Goal: Task Accomplishment & Management: Use online tool/utility

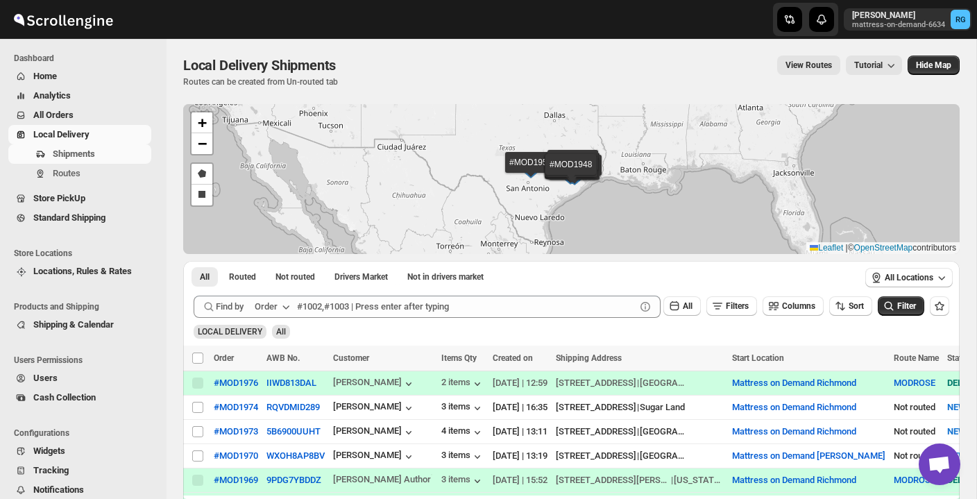
click at [62, 137] on span "Local Delivery" at bounding box center [61, 134] width 56 height 10
click at [241, 381] on div "#MOD1976" at bounding box center [236, 382] width 44 height 10
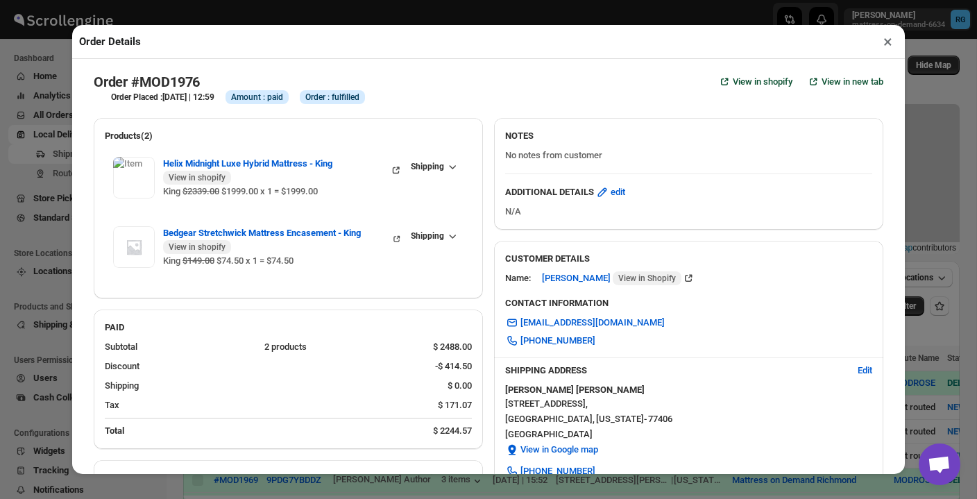
click at [890, 43] on button "×" at bounding box center [888, 41] width 20 height 19
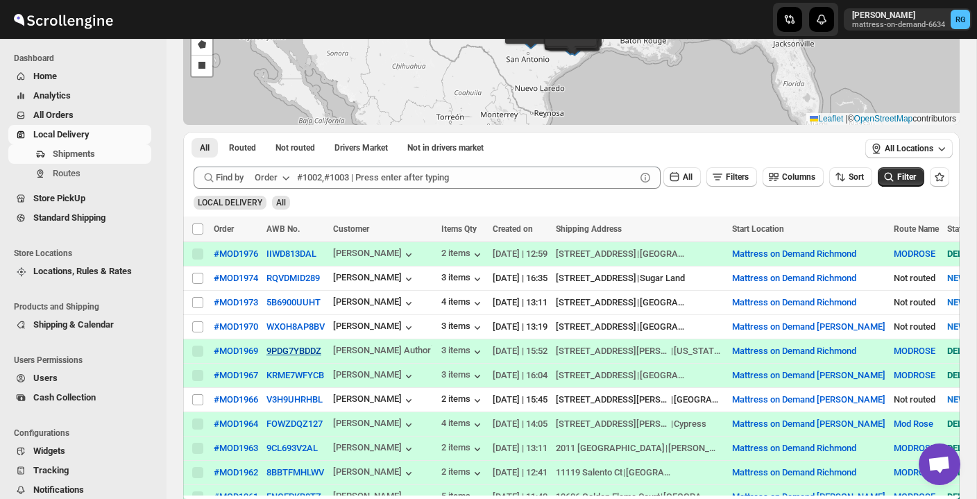
scroll to position [128, 0]
click at [386, 257] on div "[PERSON_NAME]" at bounding box center [374, 255] width 83 height 14
click at [300, 255] on button "IIWD813DAL" at bounding box center [291, 254] width 50 height 10
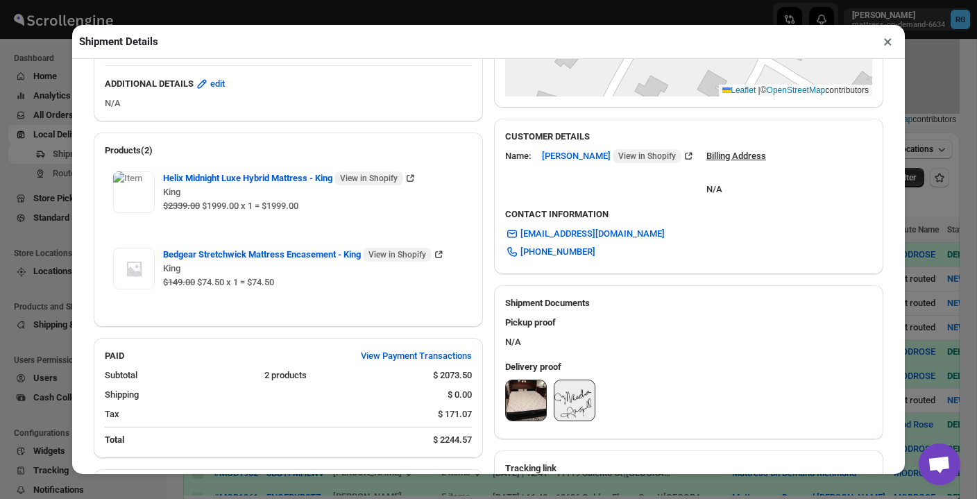
scroll to position [315, 0]
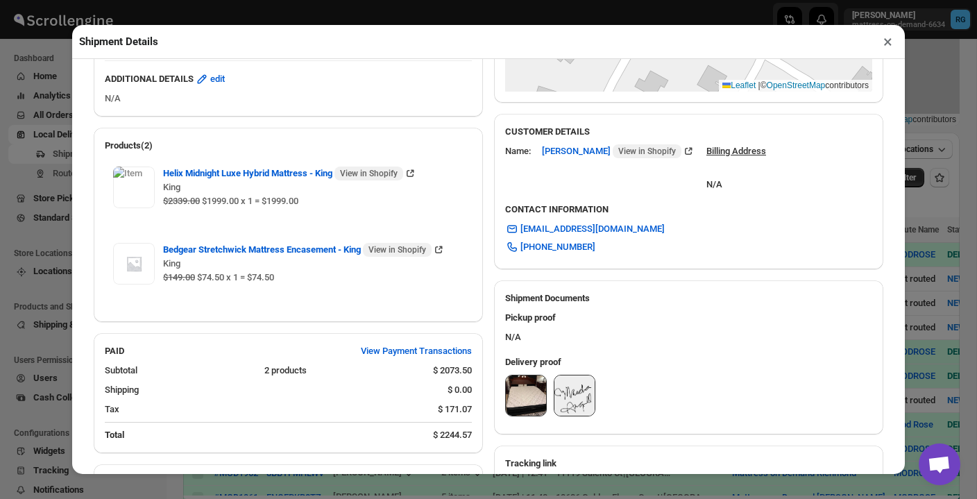
click at [886, 46] on button "×" at bounding box center [888, 41] width 20 height 19
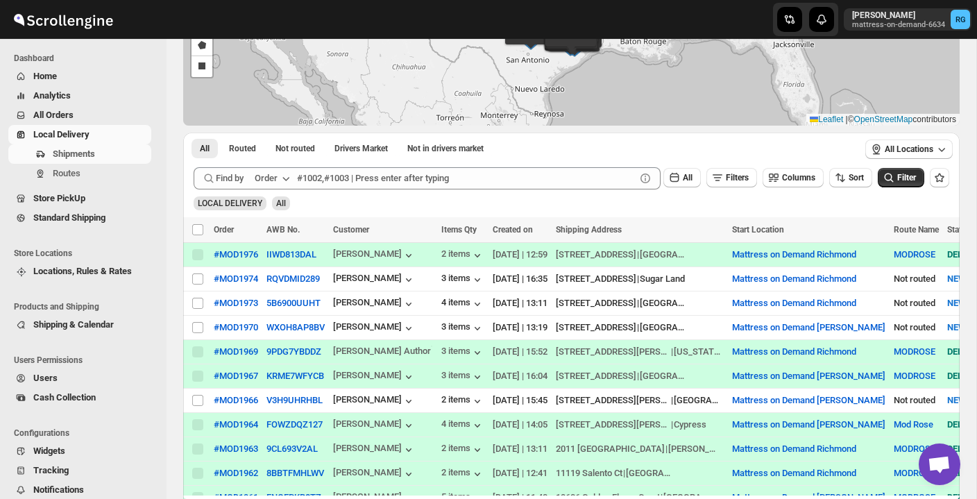
click at [39, 119] on span "All Orders" at bounding box center [53, 115] width 40 height 10
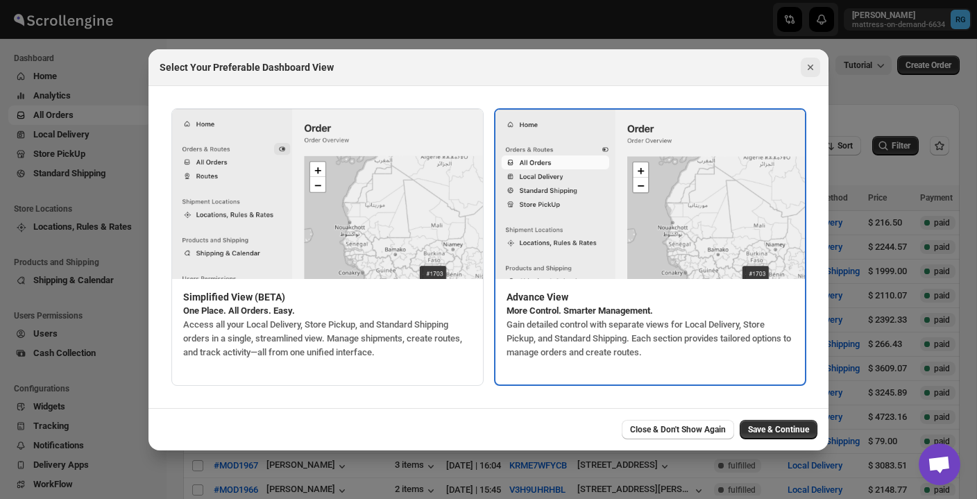
click at [813, 65] on icon "Close" at bounding box center [810, 67] width 14 height 14
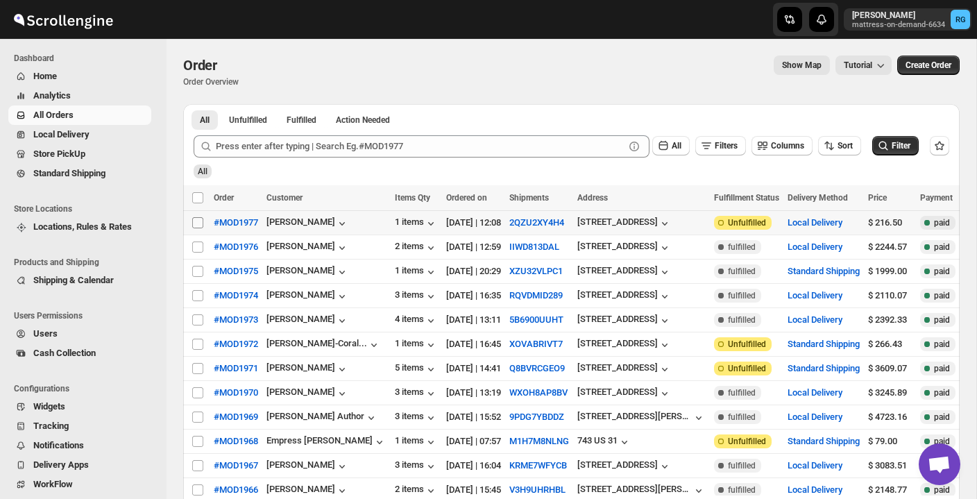
click at [198, 222] on input "Select order" at bounding box center [197, 222] width 11 height 11
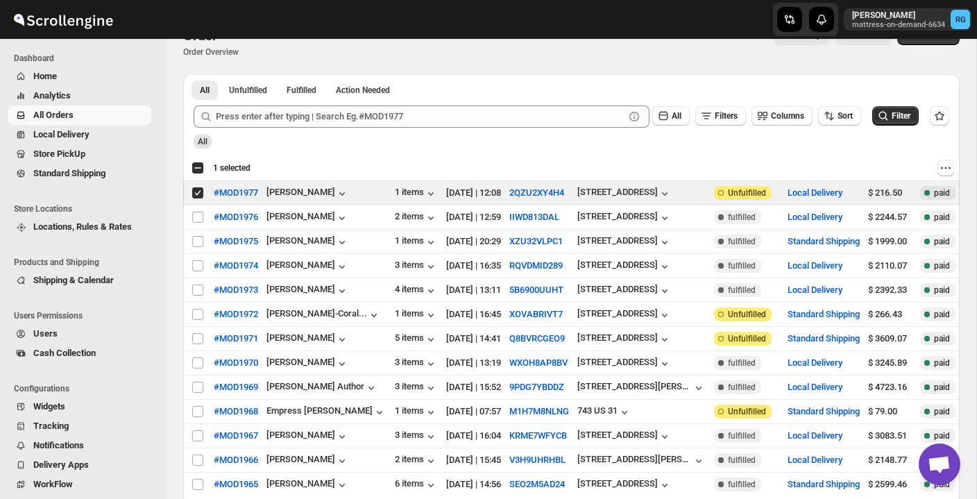
scroll to position [31, 0]
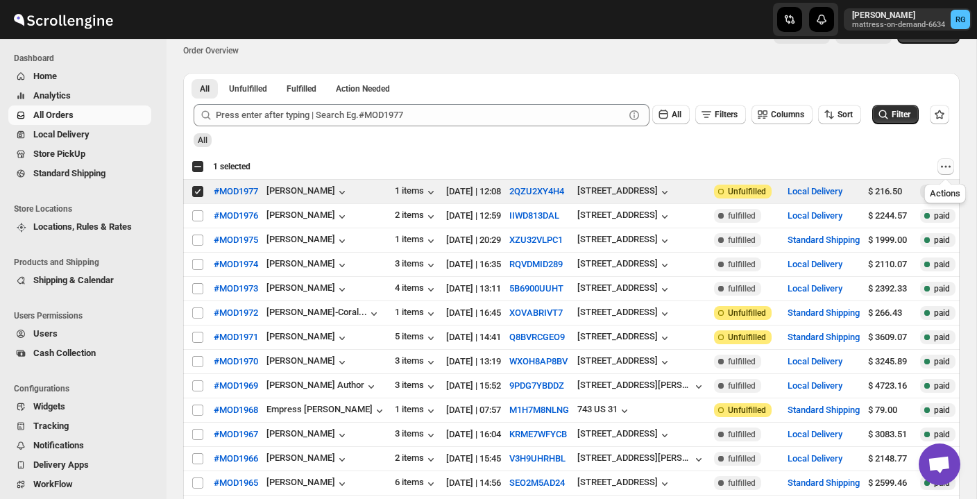
click at [950, 166] on icon "Actions" at bounding box center [946, 167] width 14 height 14
click at [875, 156] on div "Select all 20 orders 1 selected" at bounding box center [571, 166] width 776 height 25
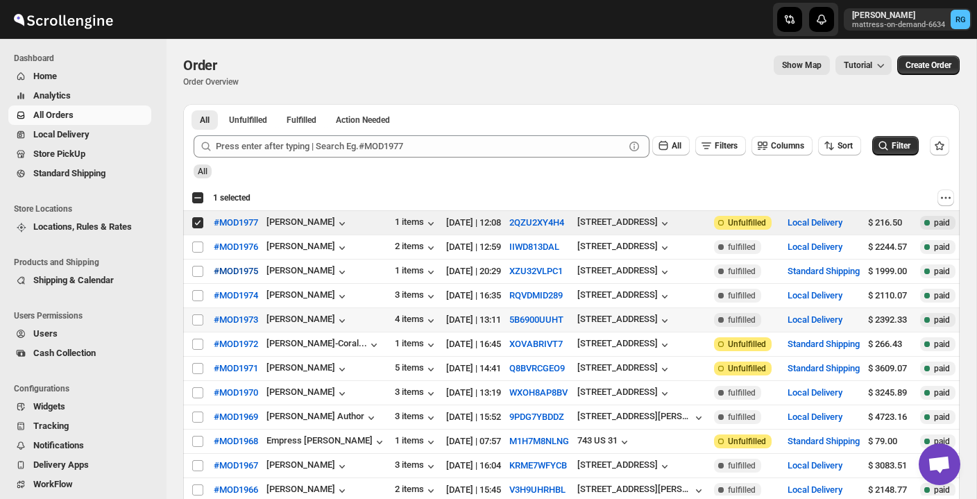
scroll to position [0, 0]
click at [198, 221] on input "Select order" at bounding box center [197, 222] width 11 height 11
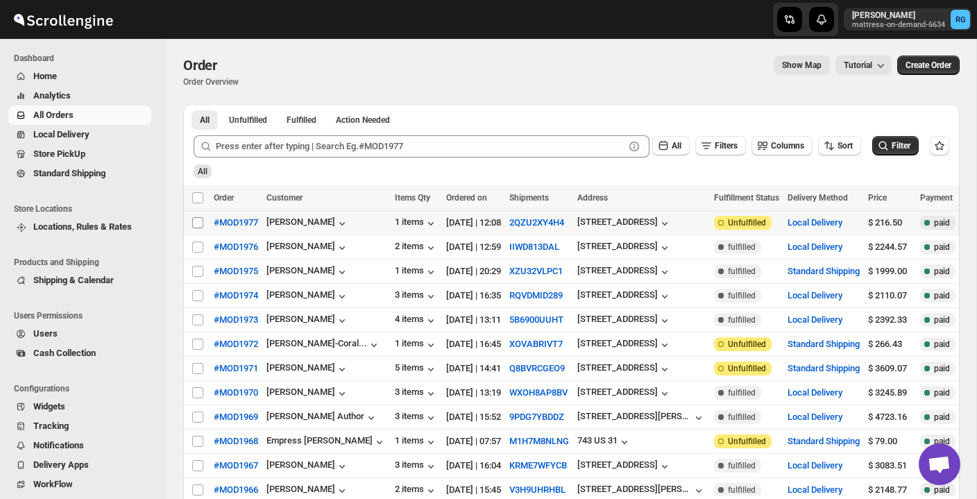
click at [198, 223] on input "Select order" at bounding box center [197, 222] width 11 height 11
checkbox input "true"
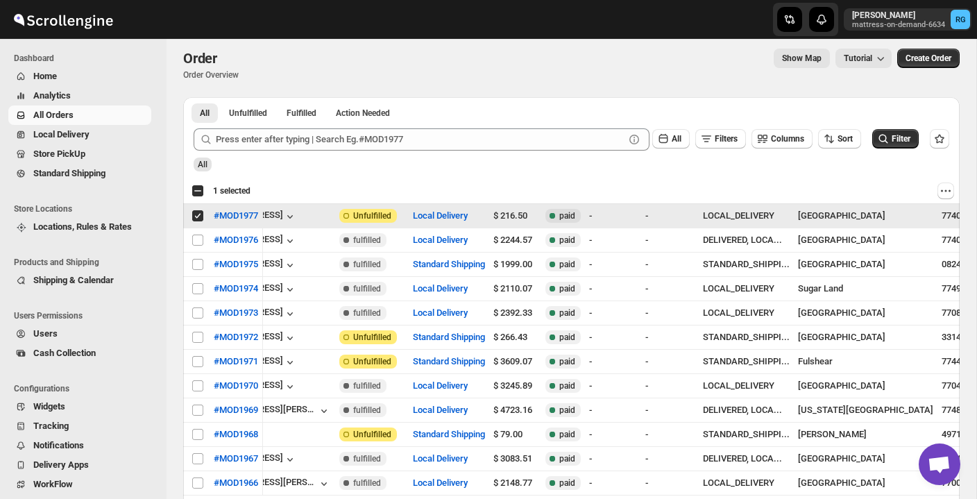
scroll to position [0, 374]
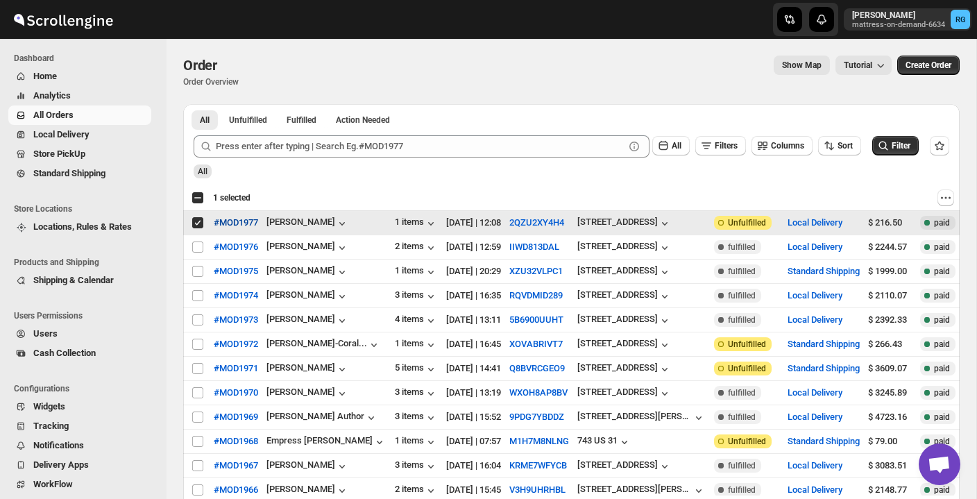
click at [227, 226] on span "#MOD1977" at bounding box center [236, 223] width 44 height 14
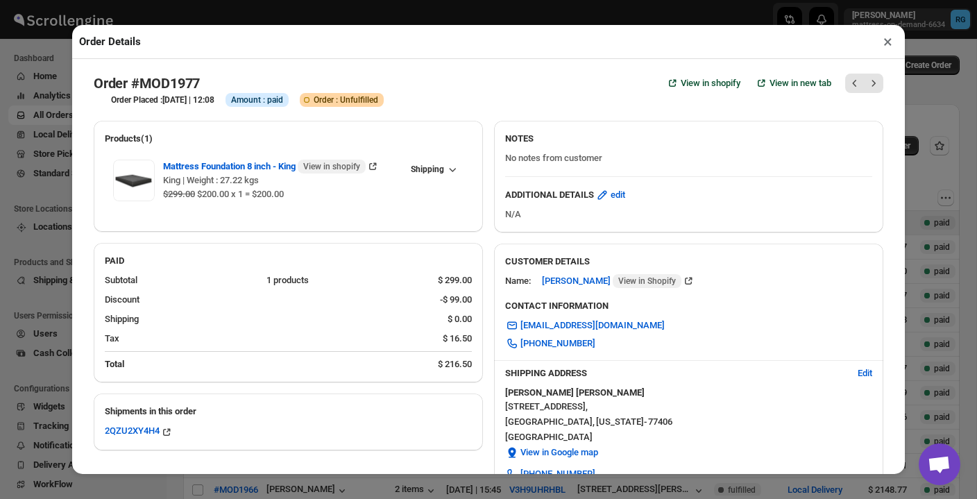
click at [888, 44] on button "×" at bounding box center [888, 41] width 20 height 19
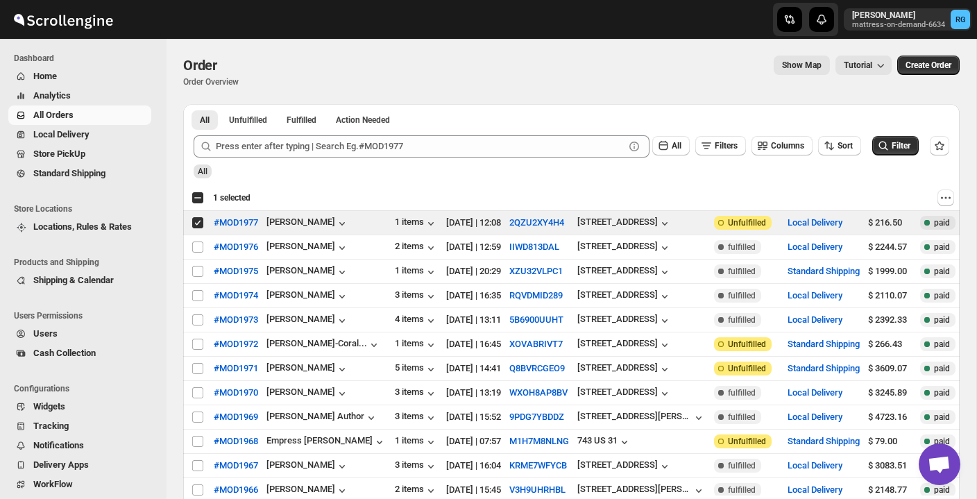
click at [65, 115] on span "All Orders" at bounding box center [53, 115] width 40 height 10
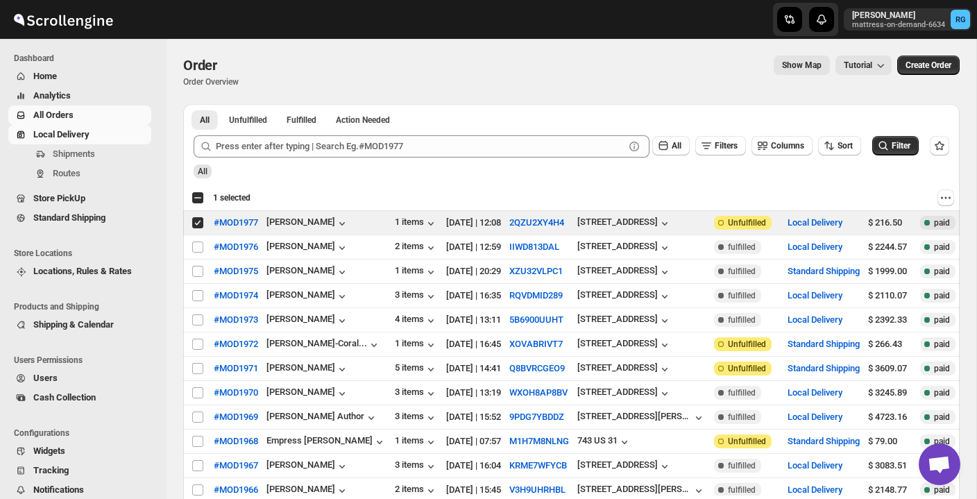
click at [85, 137] on span "Local Delivery" at bounding box center [61, 134] width 56 height 10
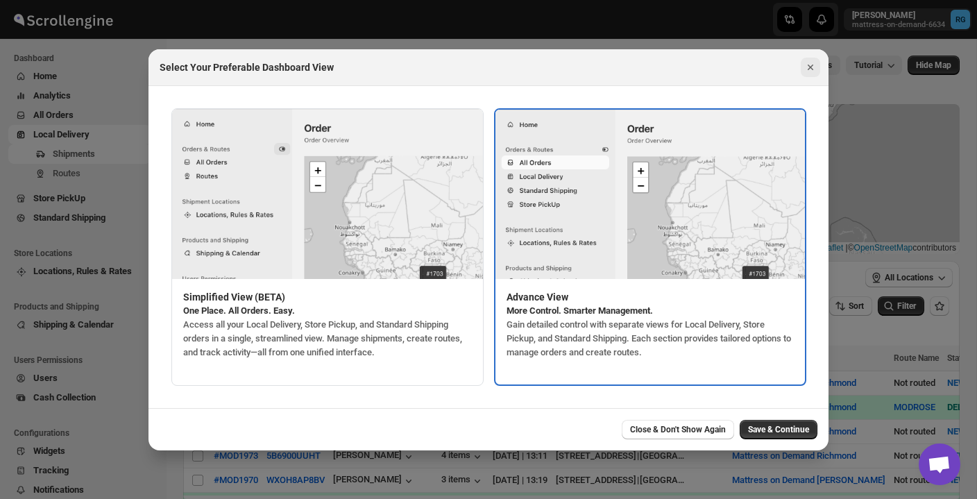
click at [812, 69] on icon "Close" at bounding box center [810, 67] width 14 height 14
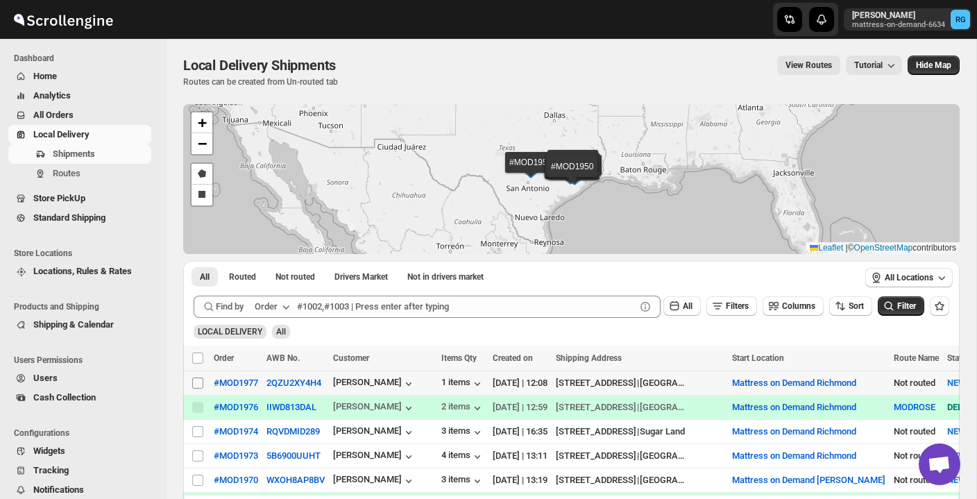
click at [198, 385] on input "Select shipment" at bounding box center [197, 382] width 11 height 11
checkbox input "true"
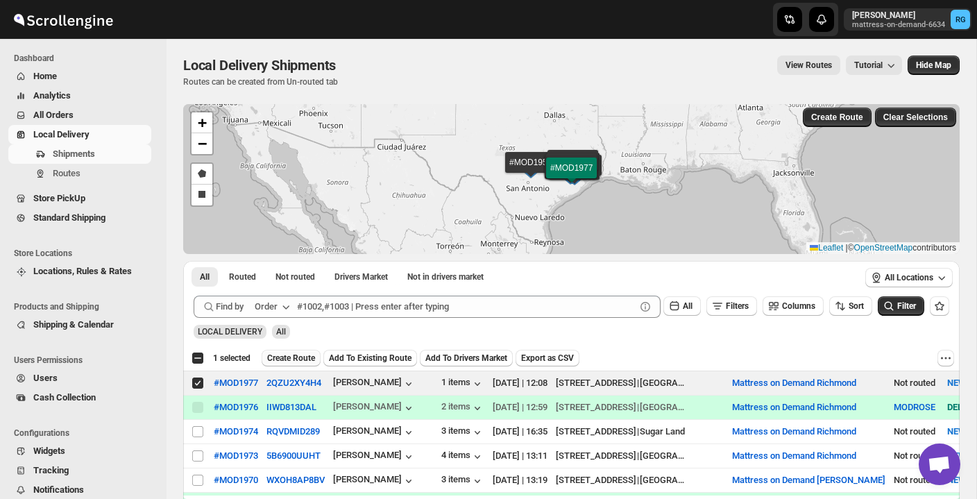
click at [294, 359] on span "Create Route" at bounding box center [291, 357] width 48 height 11
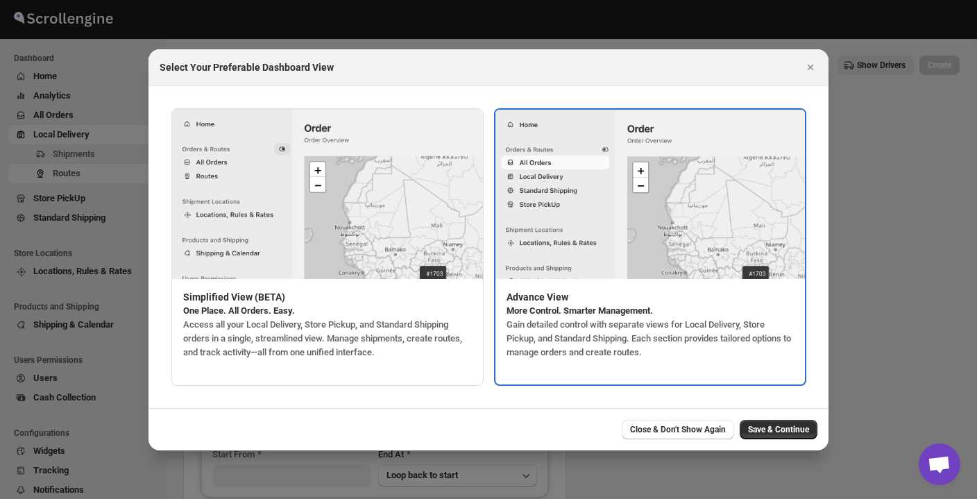
type input "Mattress on Demand Richmond"
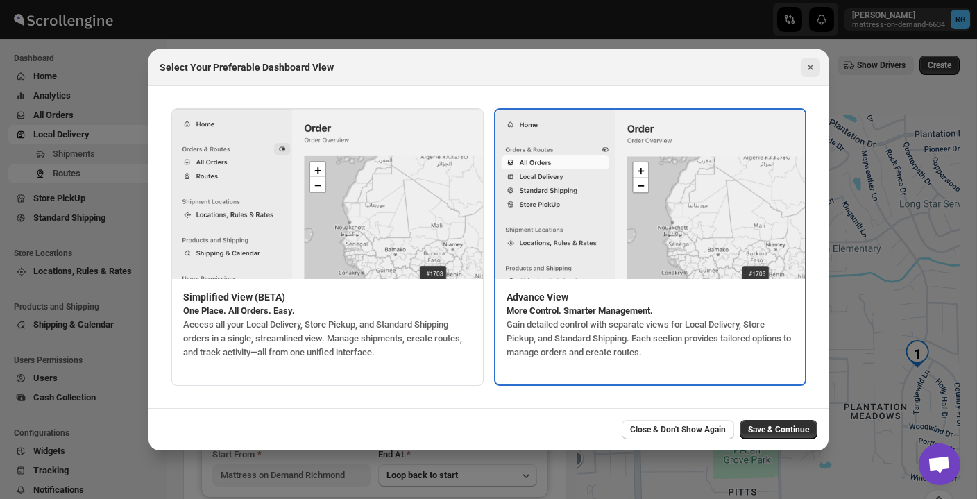
click at [812, 67] on icon "Close" at bounding box center [810, 67] width 14 height 14
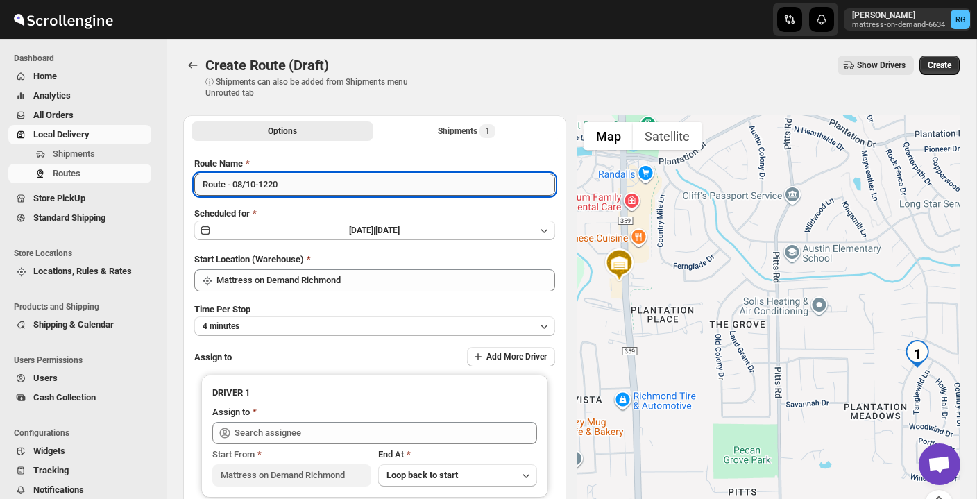
click at [309, 188] on input "Route - 08/10-1220" at bounding box center [374, 184] width 361 height 22
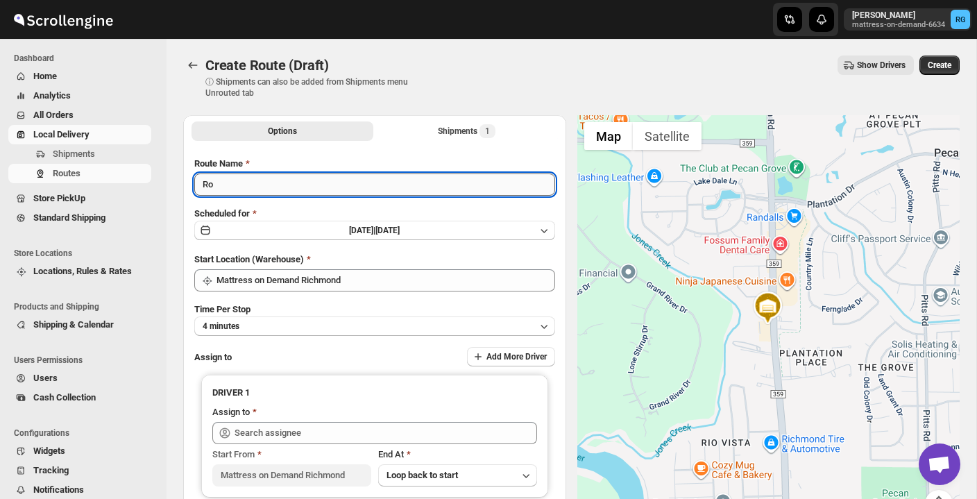
type input "R"
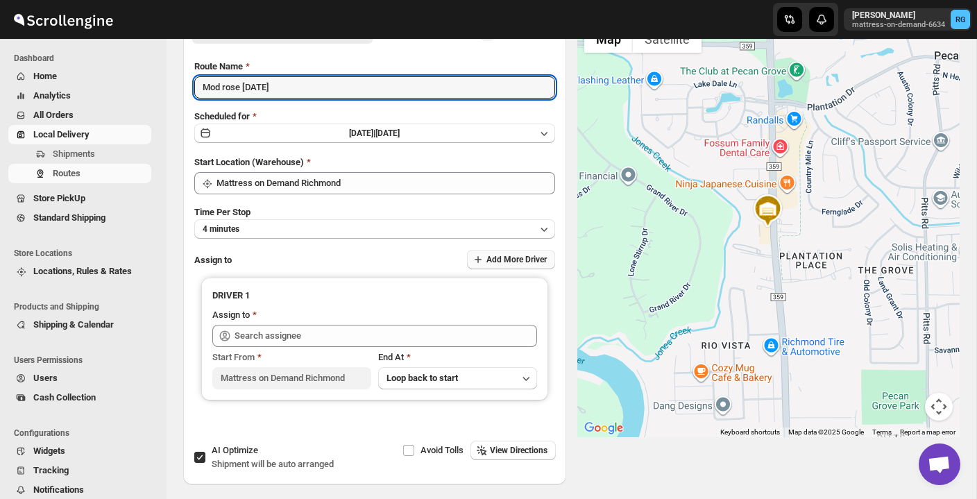
scroll to position [98, 0]
type input "Mod rose [DATE]"
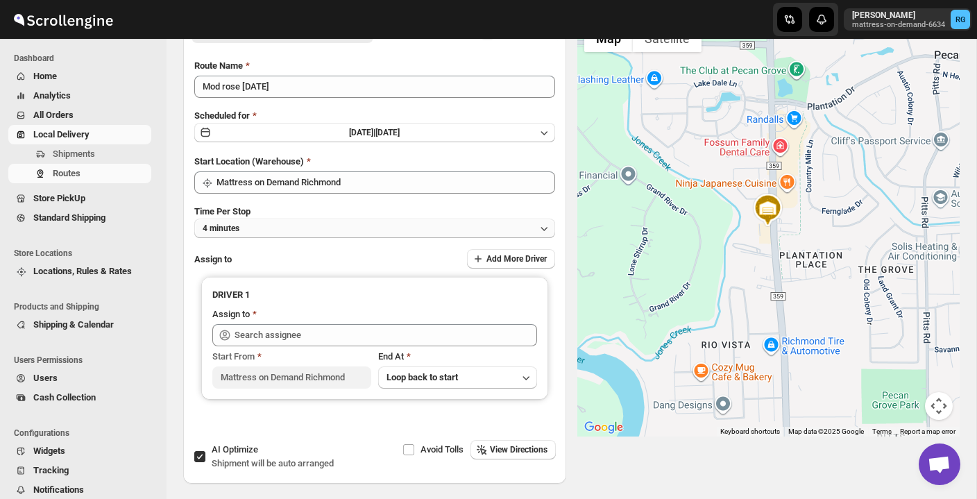
click at [538, 232] on icon "button" at bounding box center [544, 228] width 14 height 14
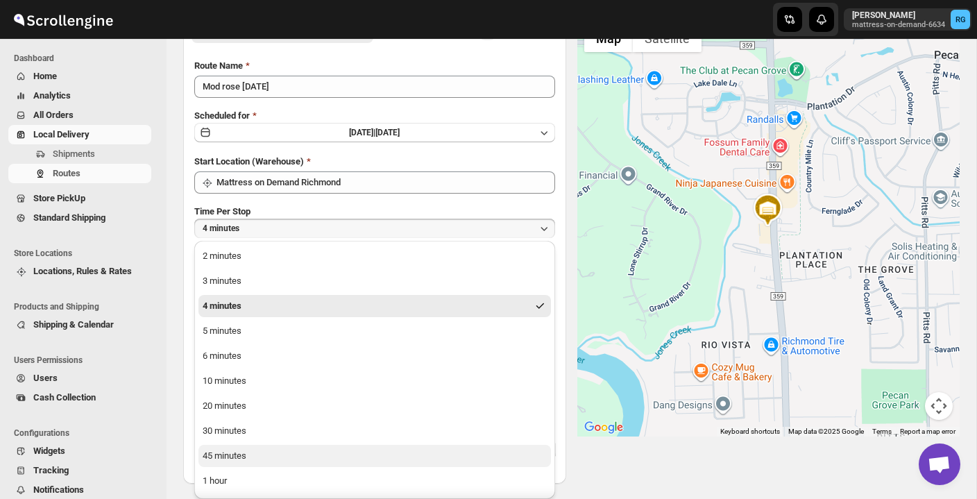
click at [242, 458] on div "45 minutes" at bounding box center [225, 456] width 44 height 14
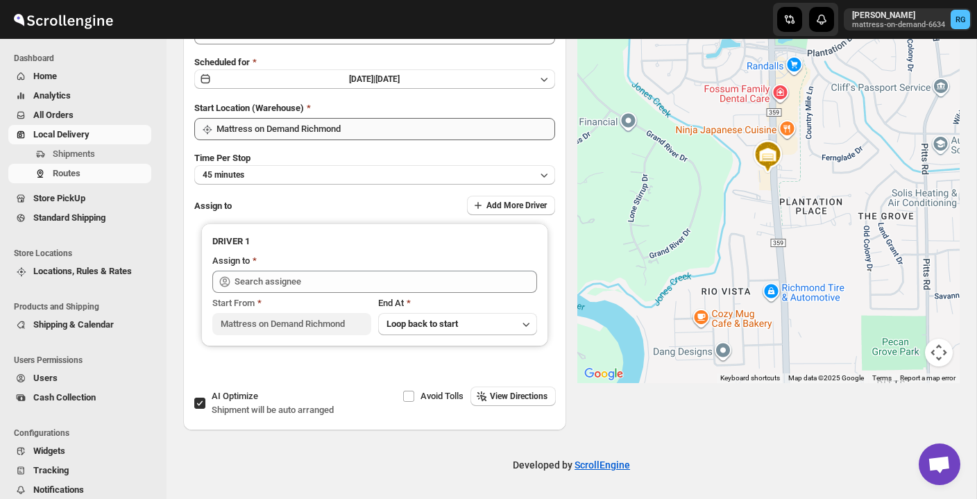
scroll to position [151, 0]
click at [200, 404] on input "AI Optimize Shipment will be auto arranged" at bounding box center [199, 403] width 11 height 11
checkbox input "false"
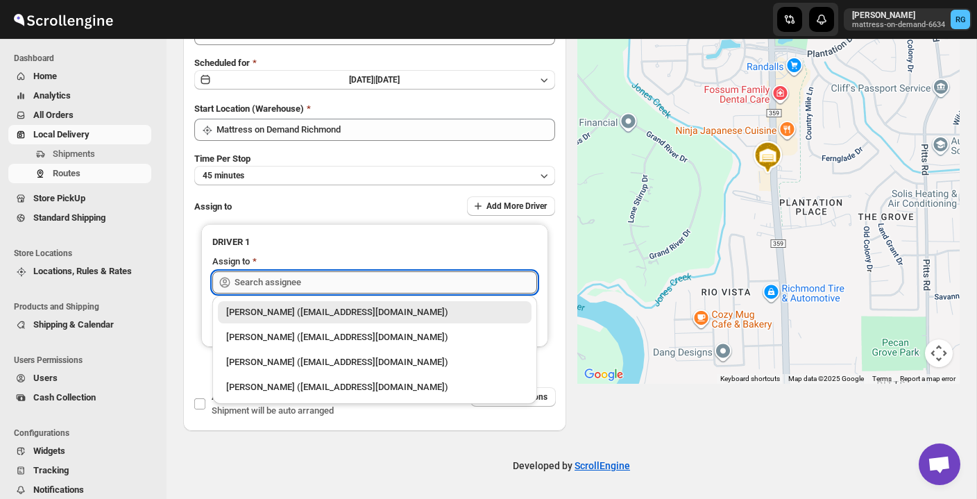
click at [450, 284] on input "text" at bounding box center [385, 282] width 302 height 22
click at [345, 384] on div "[PERSON_NAME] ([EMAIL_ADDRESS][DOMAIN_NAME])" at bounding box center [374, 387] width 297 height 14
type input "[PERSON_NAME] ([EMAIL_ADDRESS][DOMAIN_NAME])"
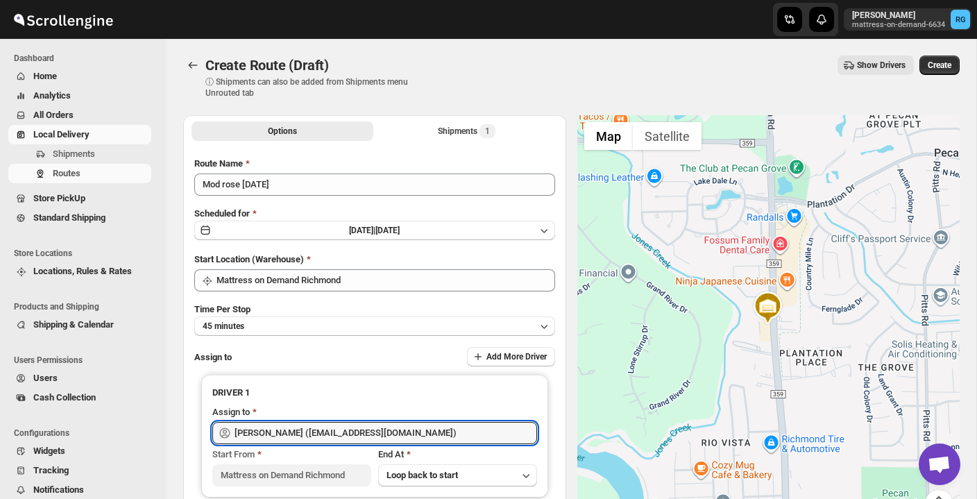
scroll to position [0, 0]
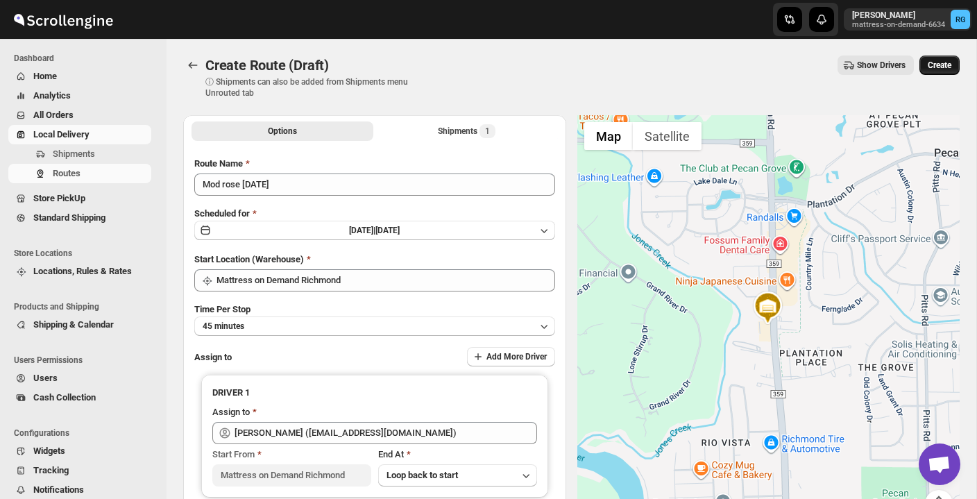
click at [930, 66] on span "Create" at bounding box center [939, 65] width 24 height 11
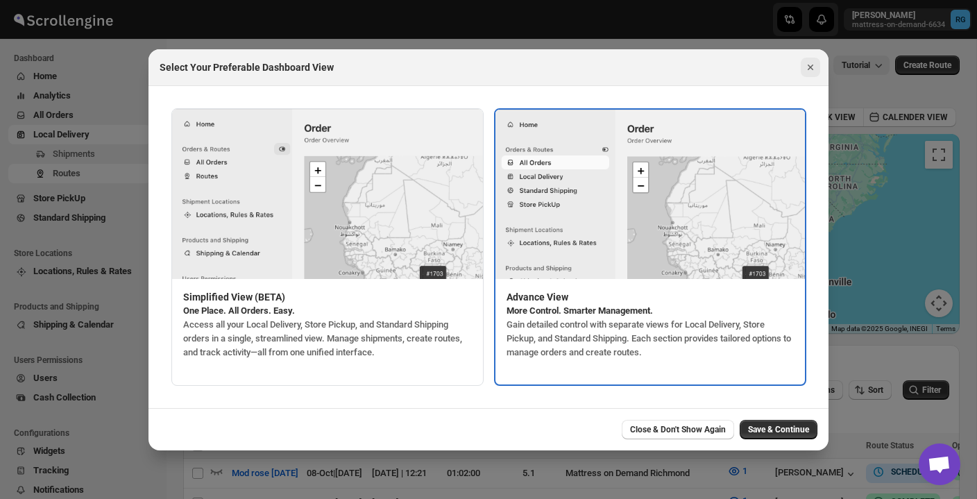
click at [810, 69] on icon "Close" at bounding box center [810, 67] width 14 height 14
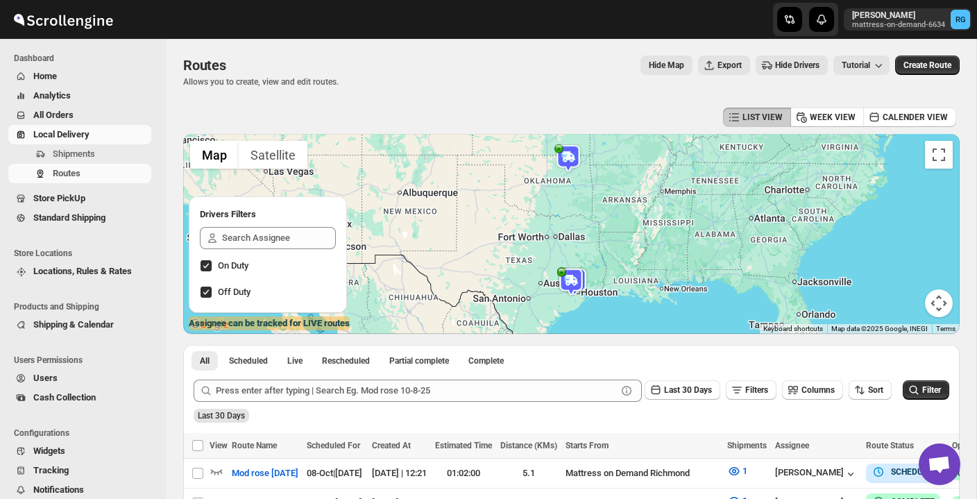
click at [522, 86] on div "Routes Allows you to create, view and edit routes. Hide Map Export Hide Drivers…" at bounding box center [571, 71] width 776 height 32
